Goal: Task Accomplishment & Management: Use online tool/utility

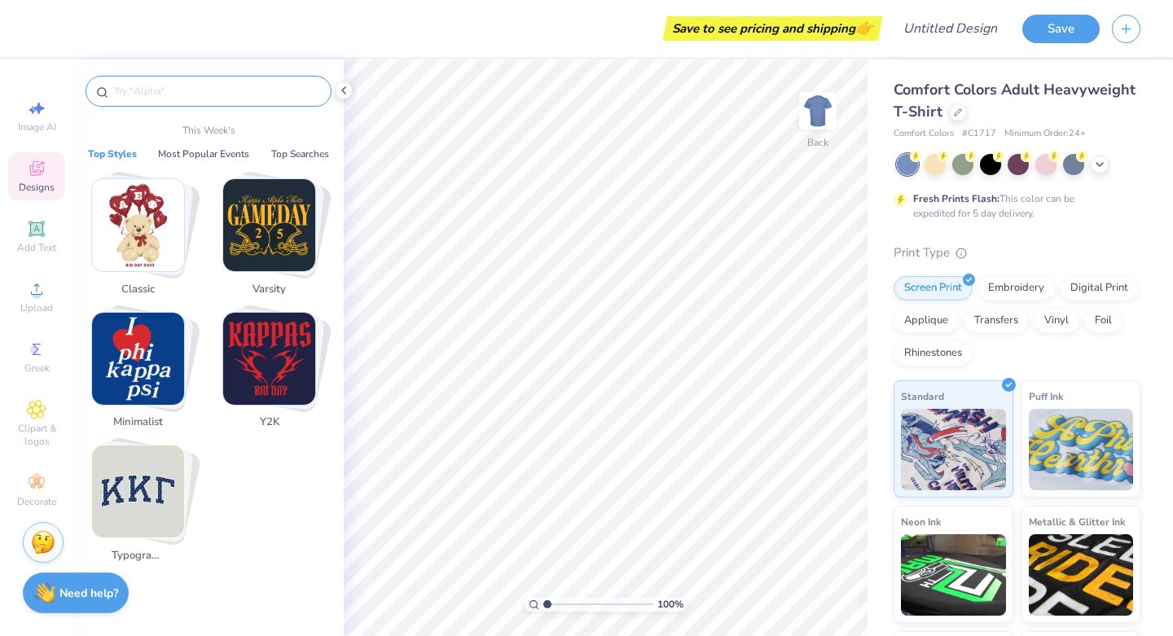
click at [209, 91] on input "text" at bounding box center [216, 91] width 209 height 16
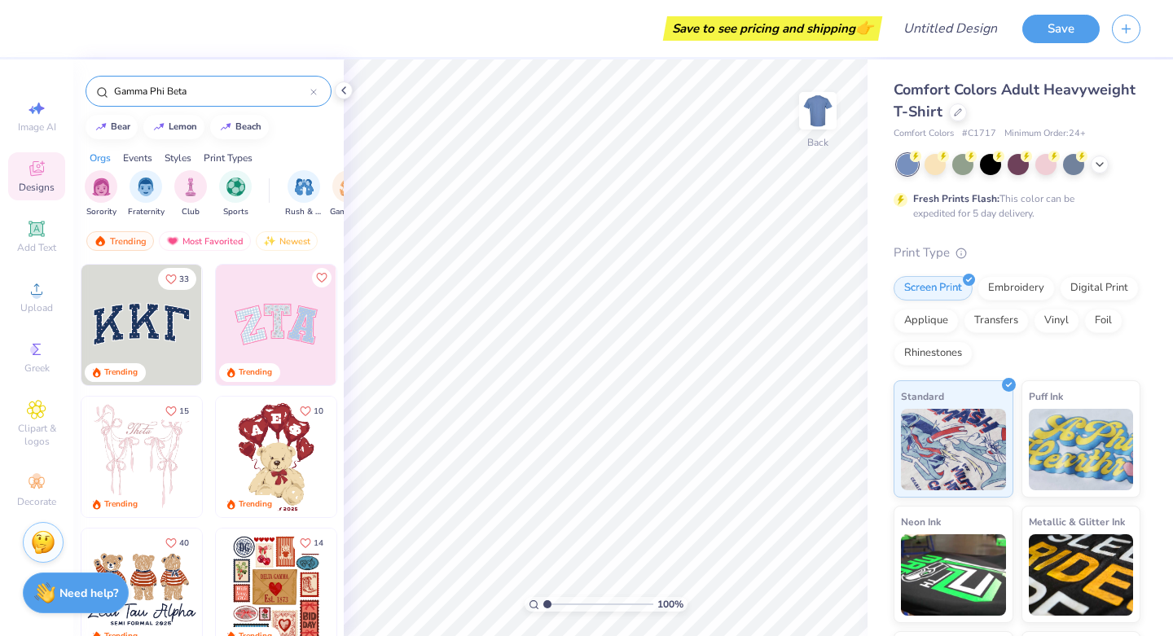
type input "Gamma Phi Beta"
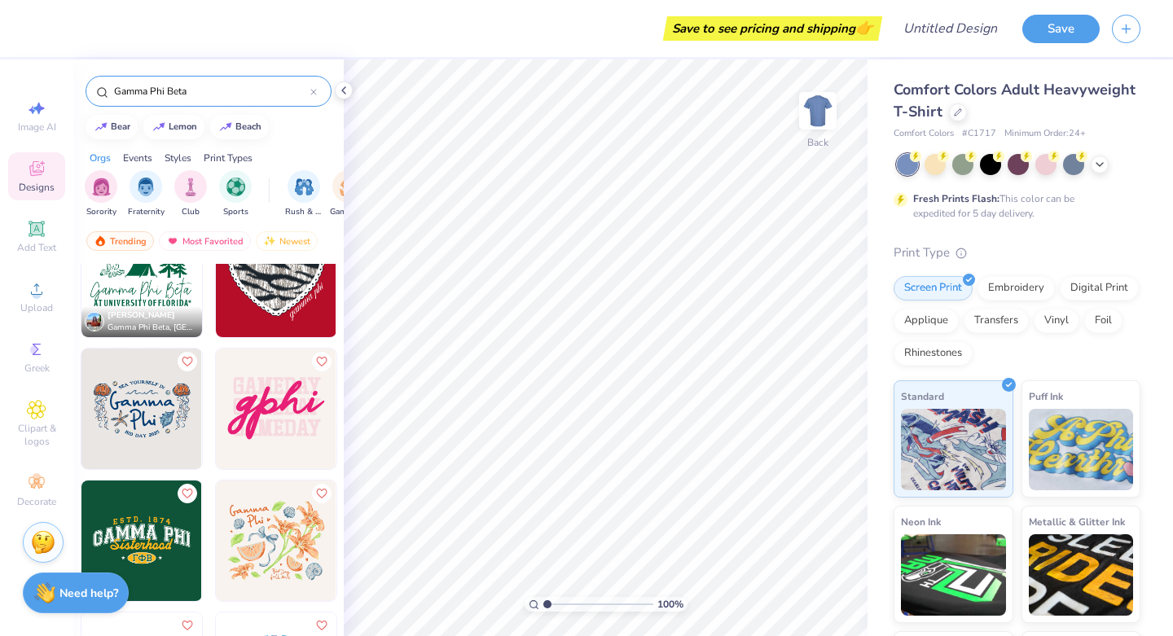
scroll to position [2030, 0]
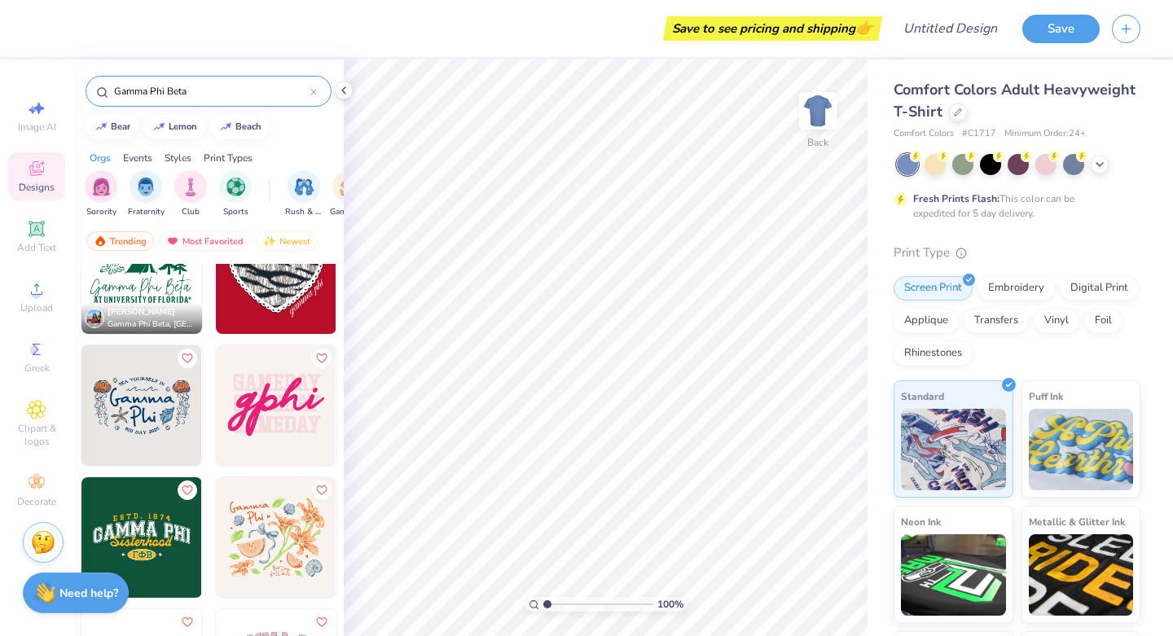
click at [138, 422] on img at bounding box center [141, 405] width 121 height 121
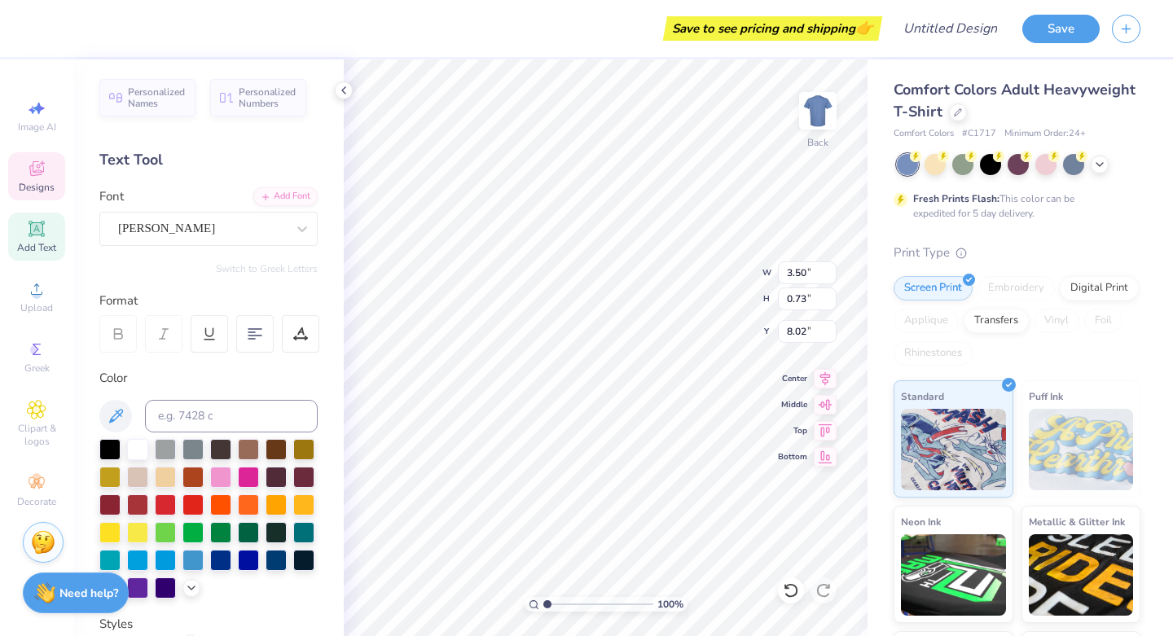
type input "3.50"
type input "0.73"
type input "8.02"
click at [50, 178] on div "Designs" at bounding box center [36, 176] width 57 height 48
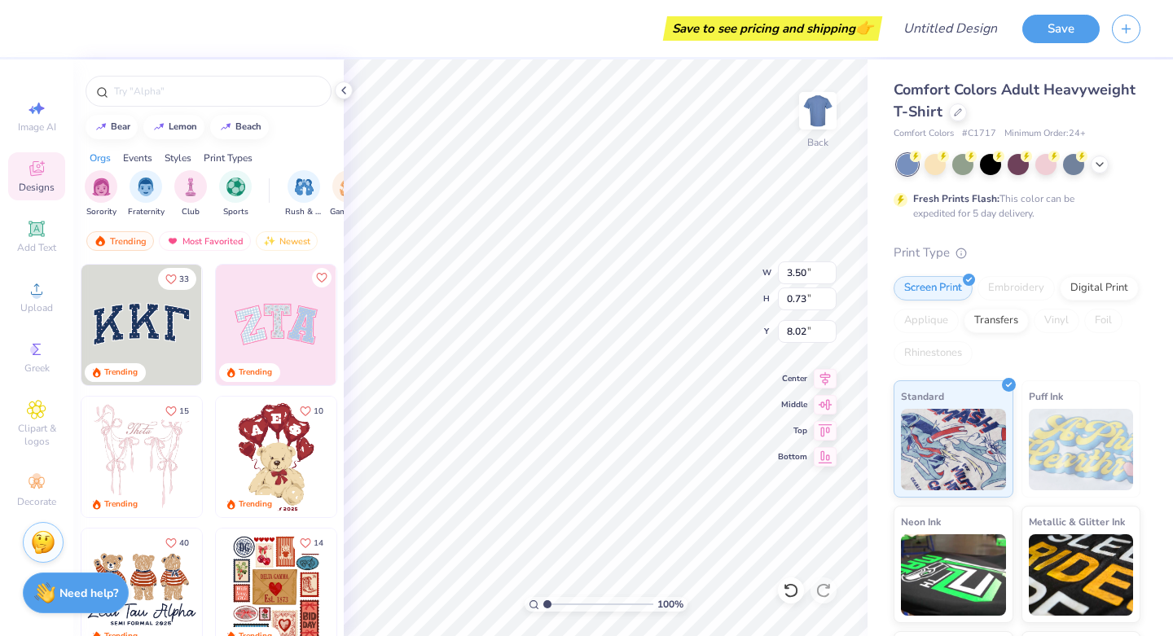
click at [177, 89] on input "text" at bounding box center [216, 91] width 209 height 16
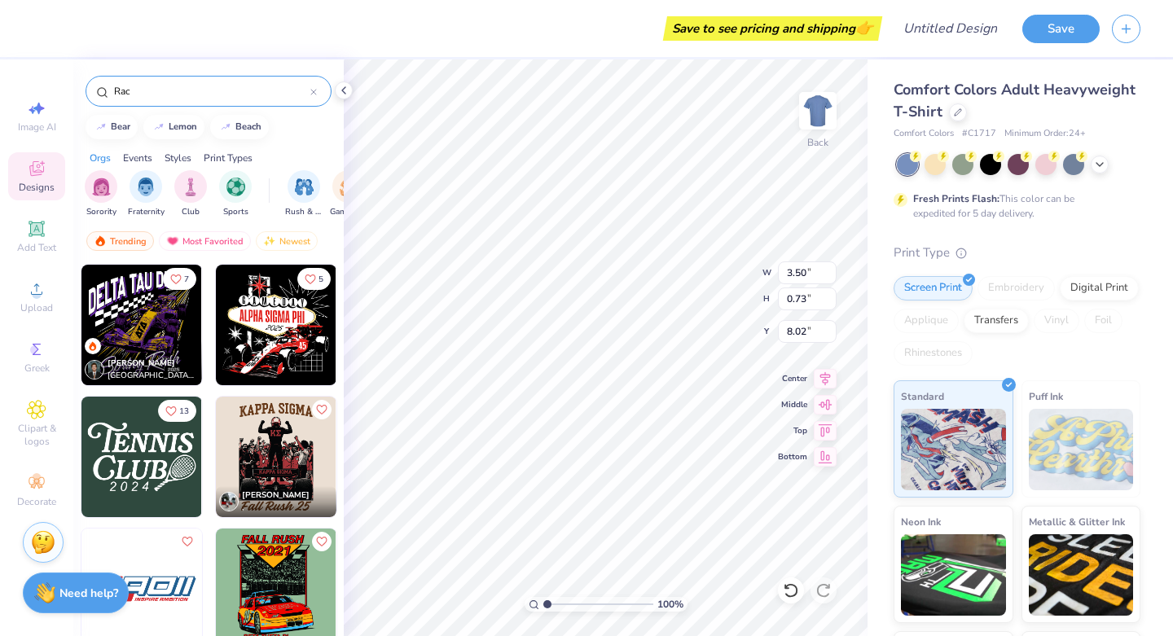
type input "Rac"
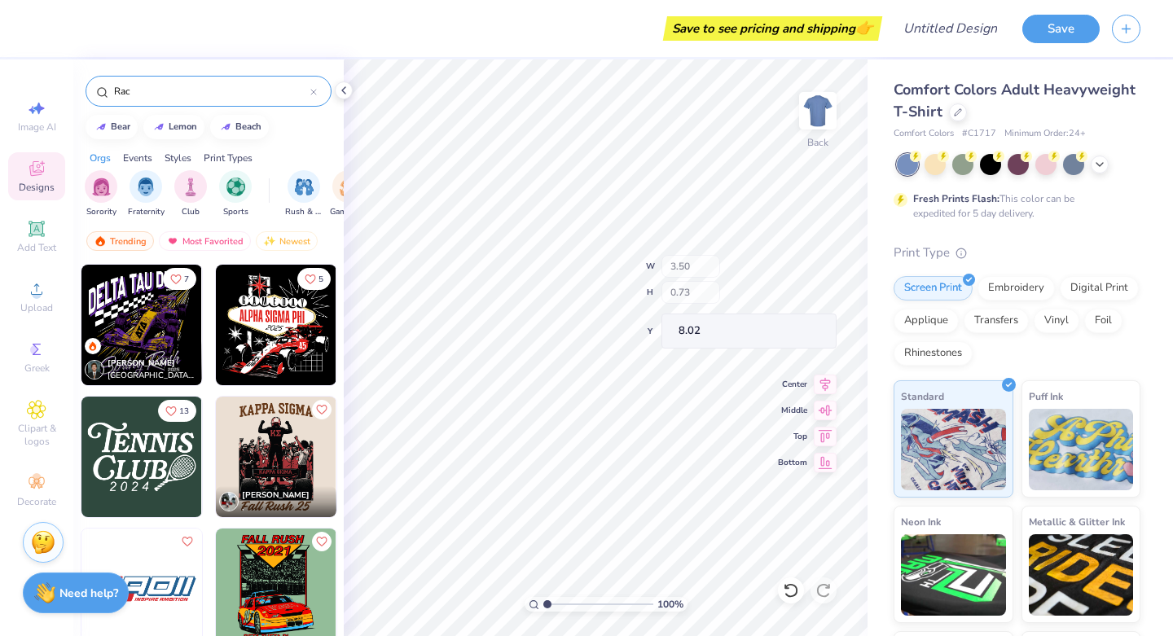
type input "9.78"
type input "5.76"
type input "3.00"
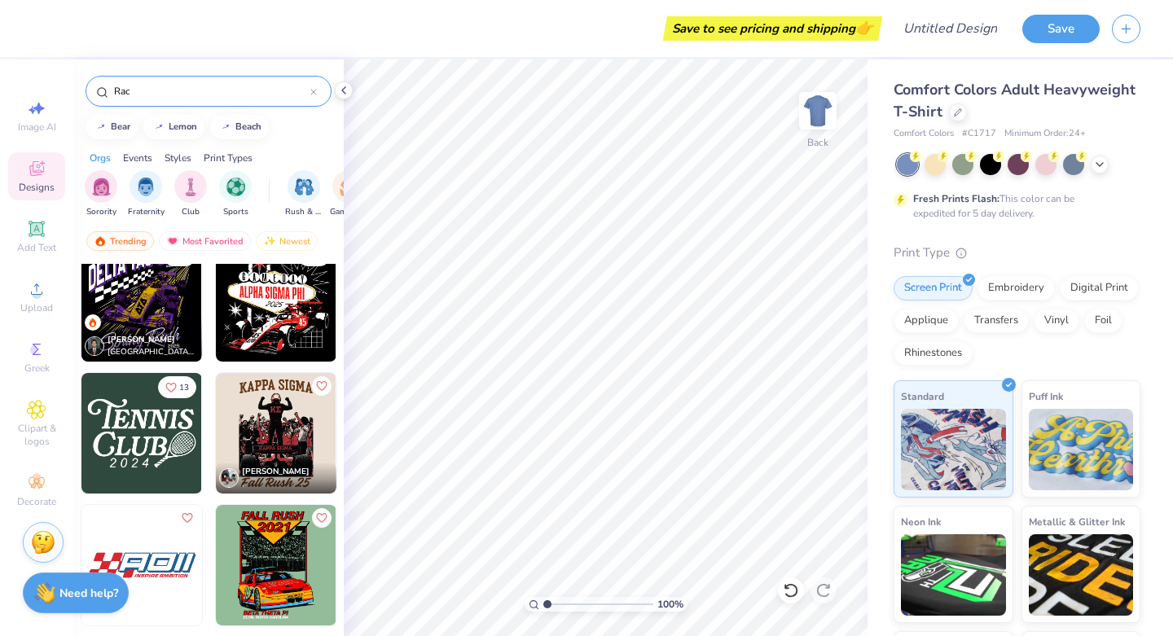
scroll to position [24, 0]
click at [147, 309] on img at bounding box center [141, 300] width 121 height 121
